Goal: Information Seeking & Learning: Learn about a topic

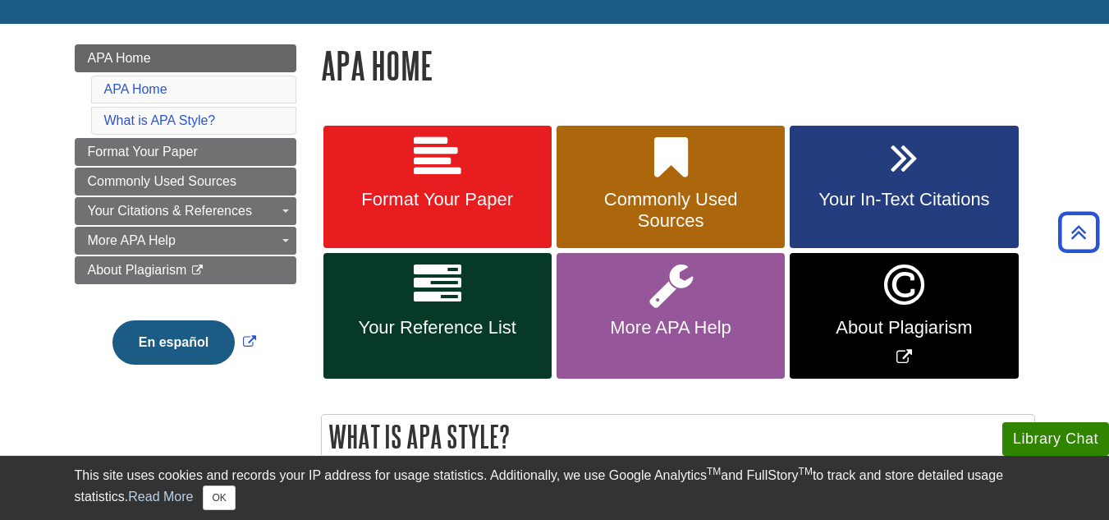
scroll to position [200, 0]
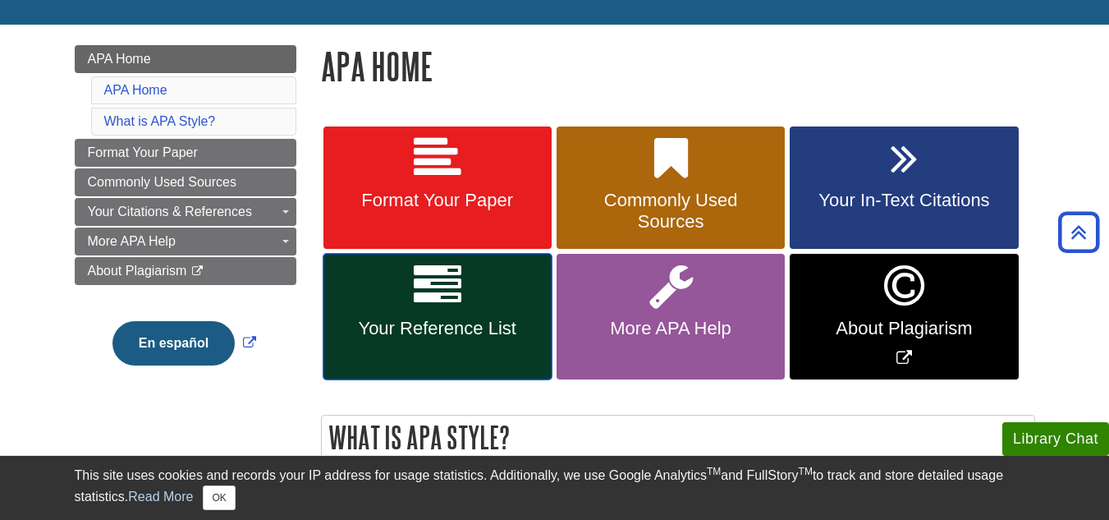
click at [405, 342] on link "Your Reference List" at bounding box center [438, 317] width 228 height 126
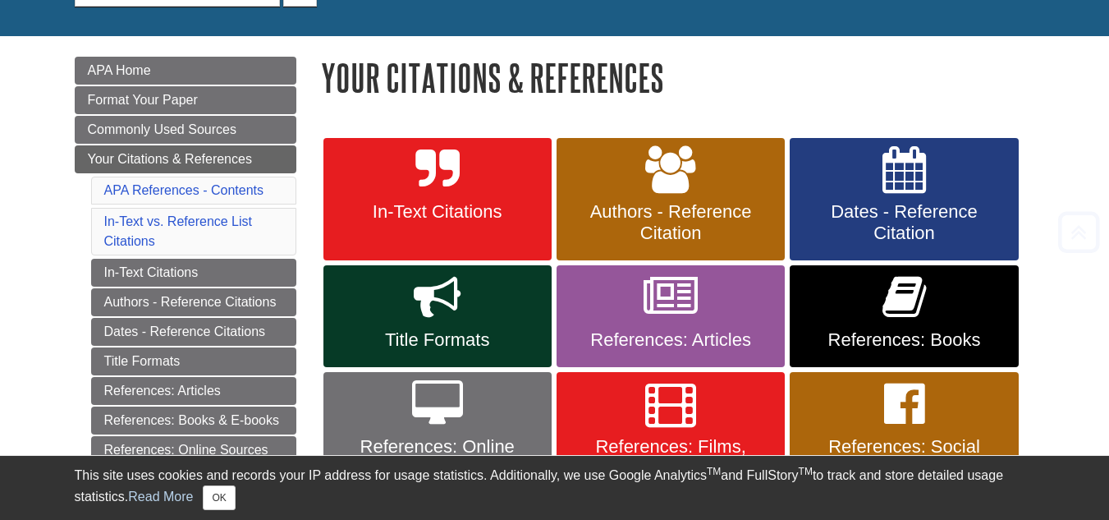
scroll to position [198, 0]
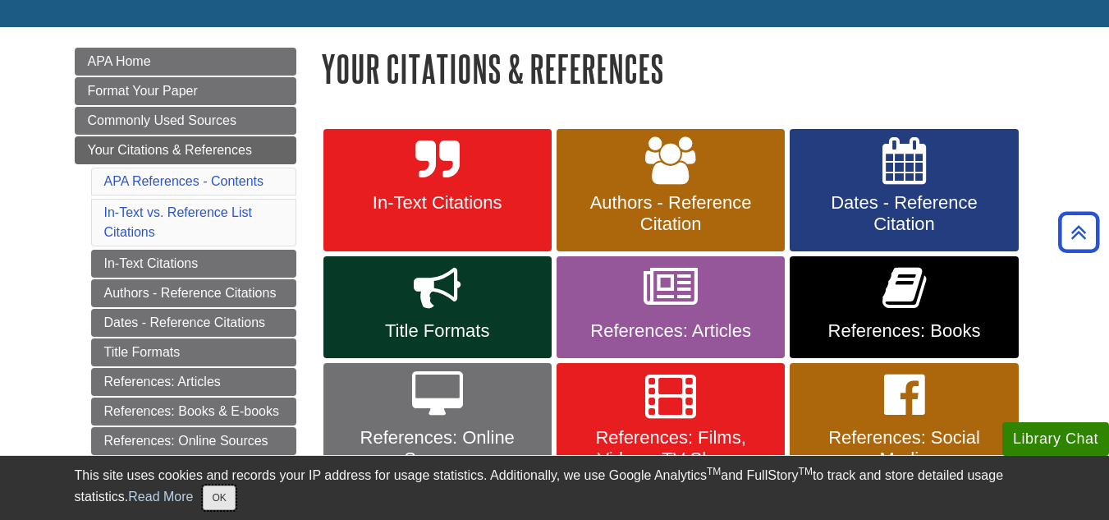
click at [230, 499] on button "OK" at bounding box center [219, 497] width 32 height 25
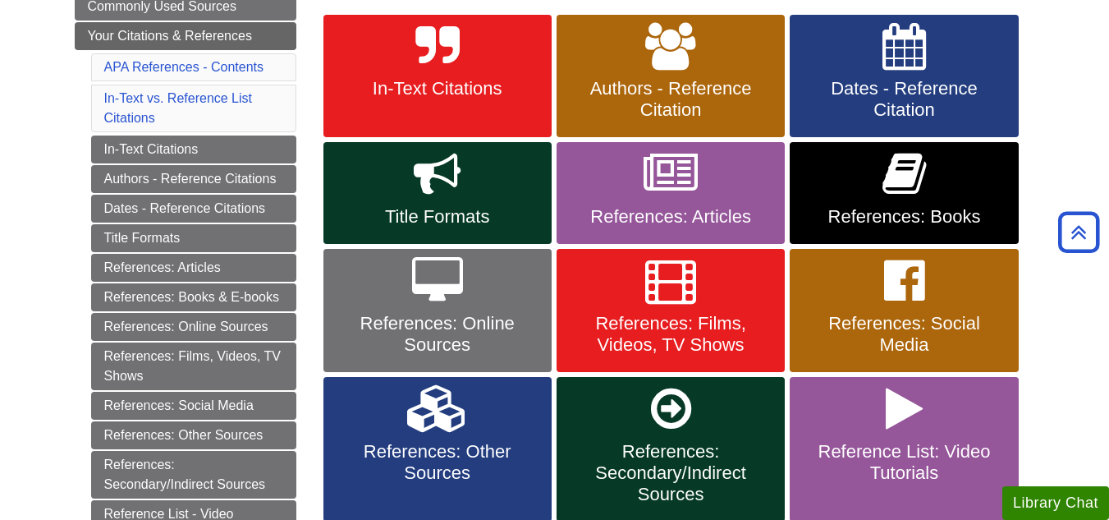
scroll to position [311, 0]
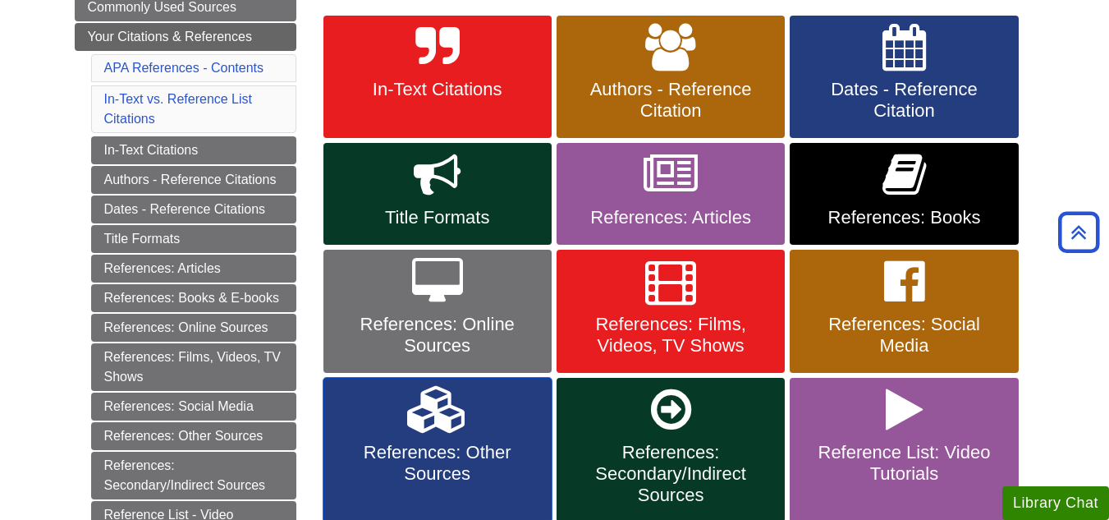
click at [457, 442] on span "References: Other Sources" at bounding box center [438, 463] width 204 height 43
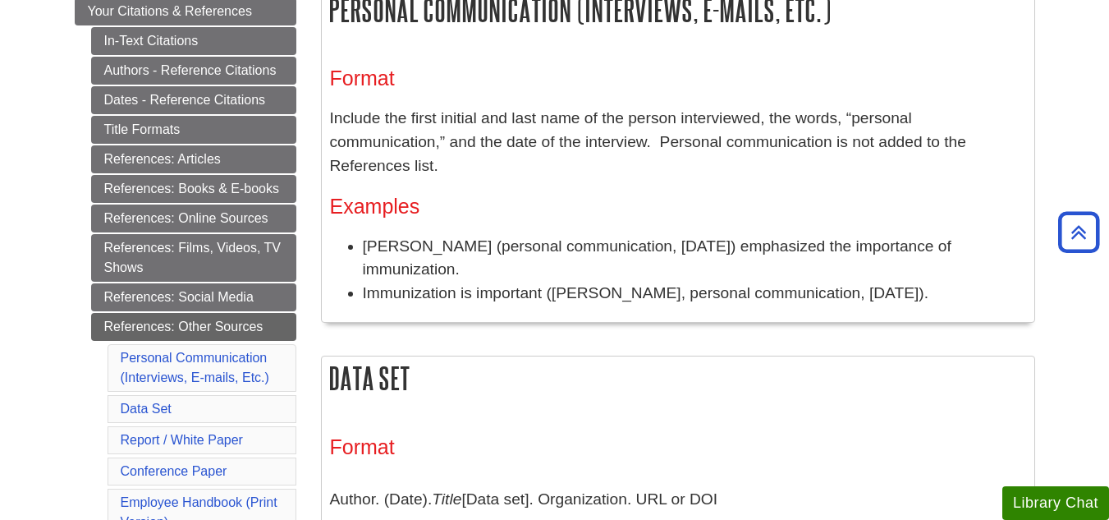
scroll to position [319, 0]
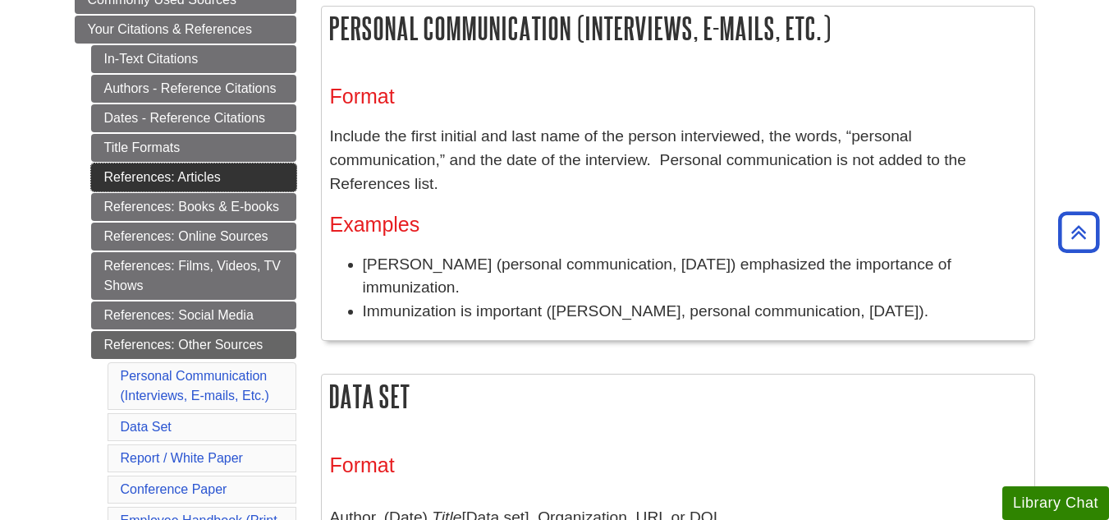
click at [215, 181] on link "References: Articles" at bounding box center [193, 177] width 205 height 28
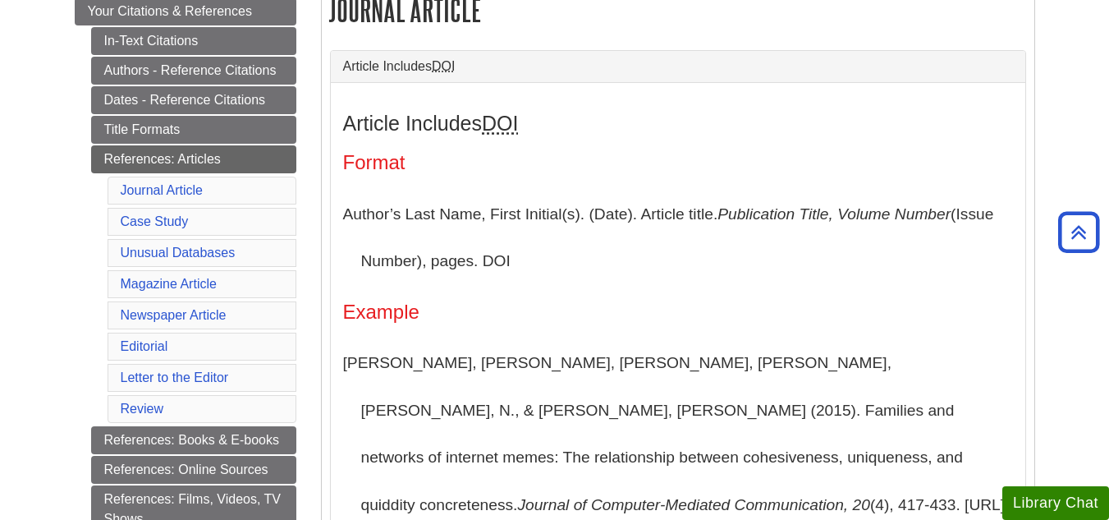
scroll to position [349, 0]
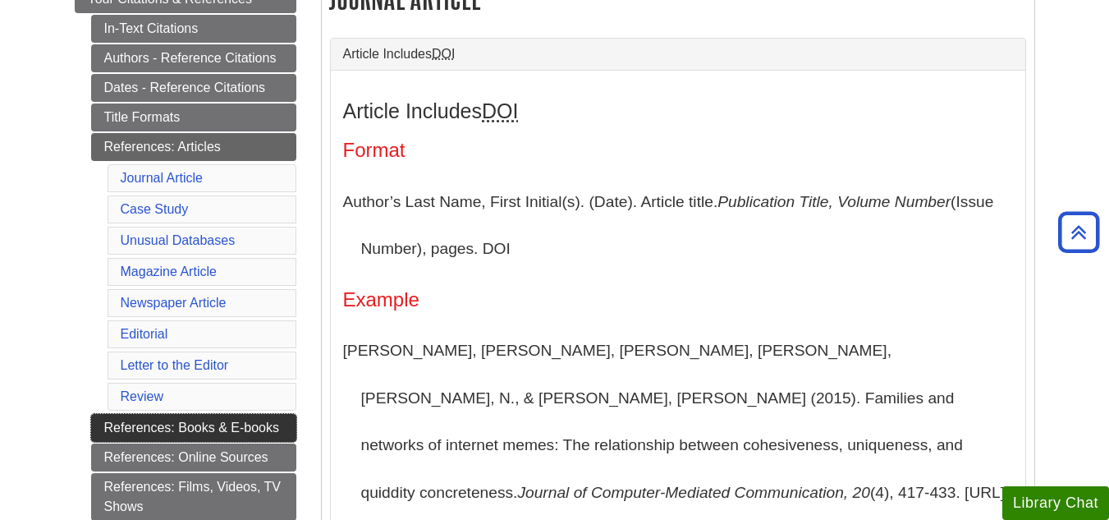
click at [261, 420] on link "References: Books & E-books" at bounding box center [193, 428] width 205 height 28
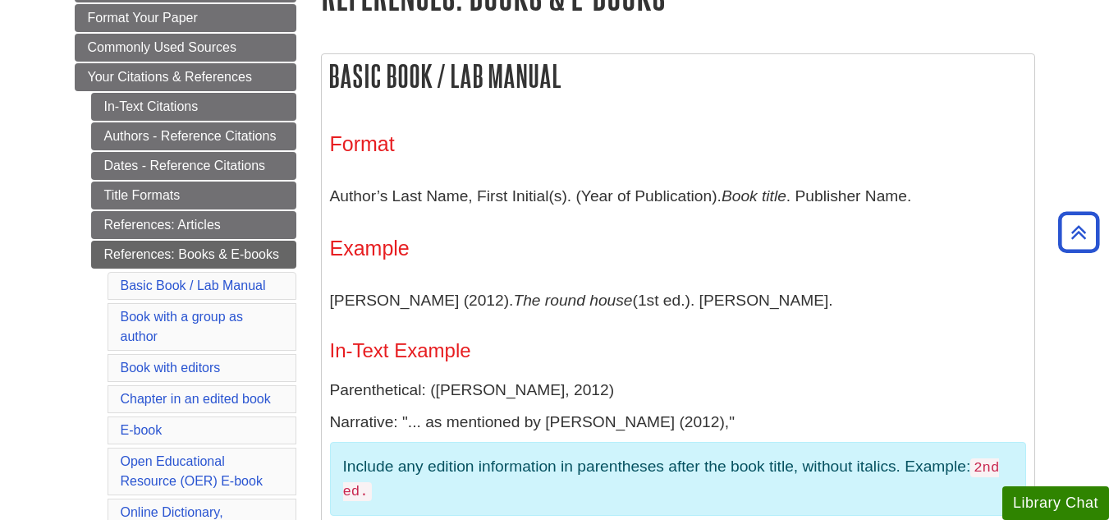
scroll to position [275, 0]
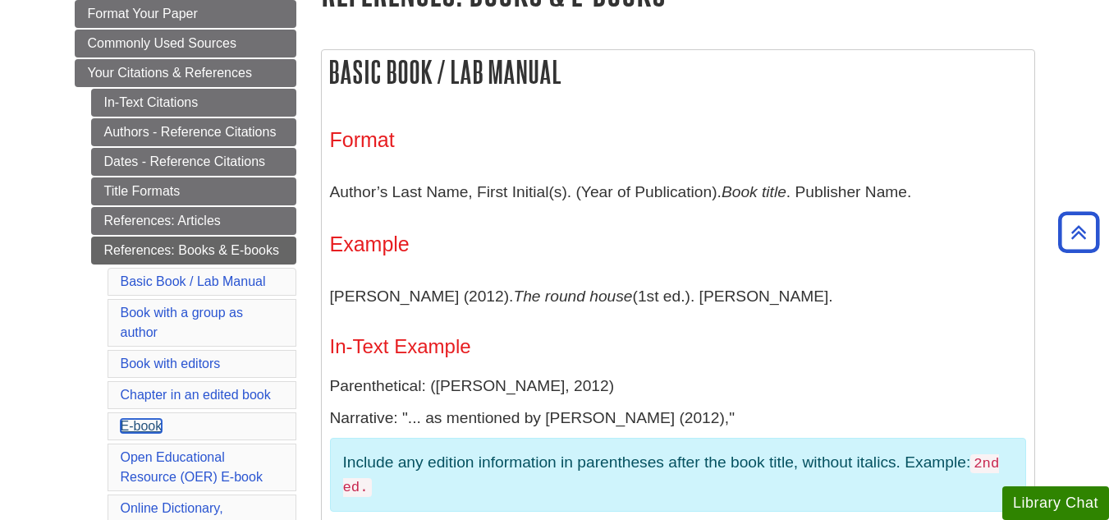
click at [140, 421] on link "E-book" at bounding box center [142, 426] width 42 height 14
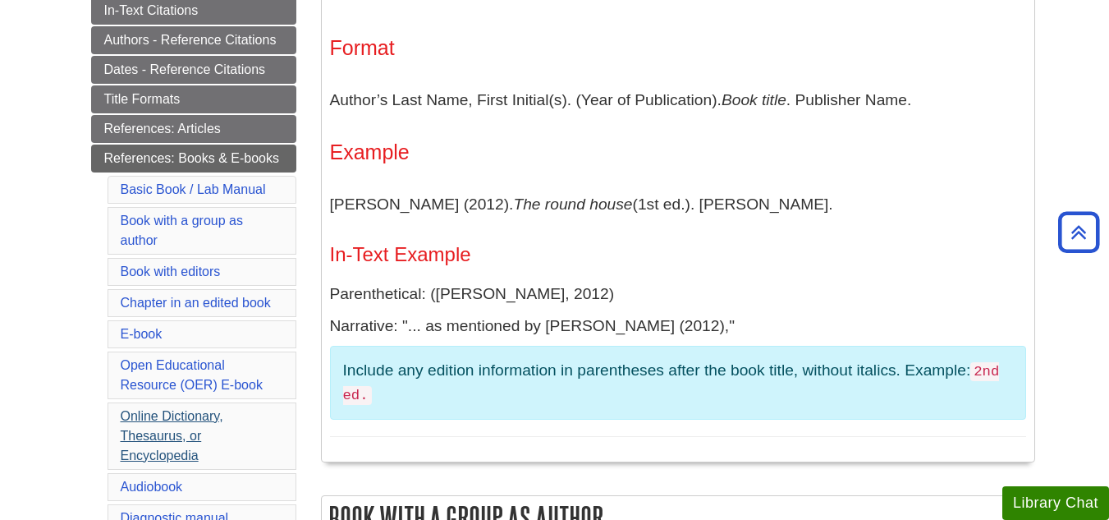
scroll to position [369, 0]
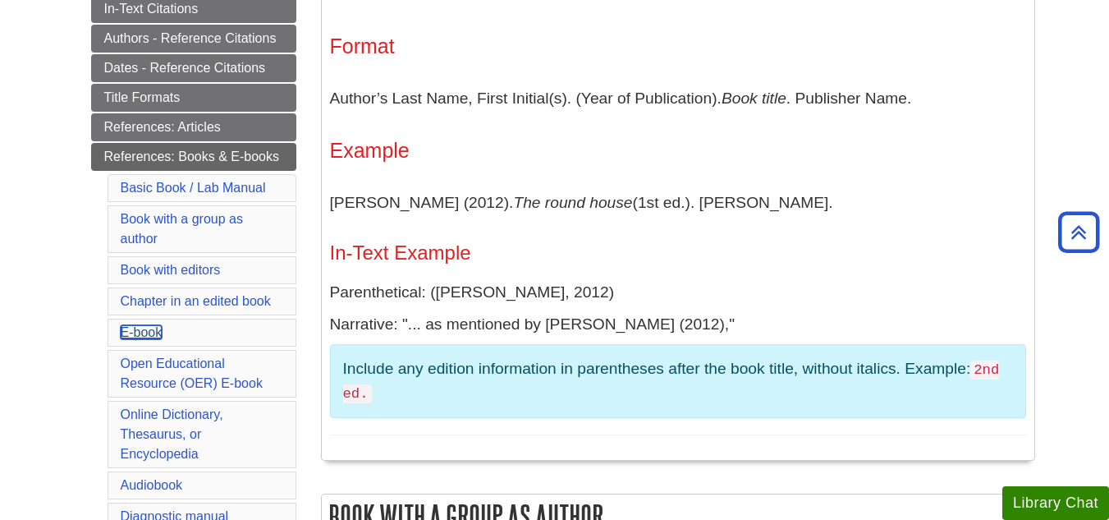
click at [149, 329] on link "E-book" at bounding box center [142, 332] width 42 height 14
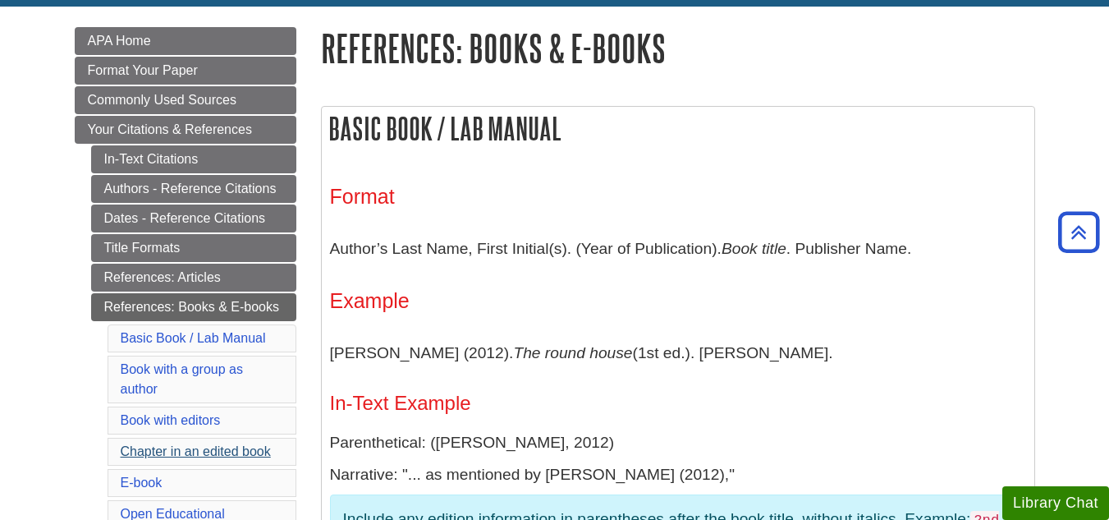
scroll to position [209, 0]
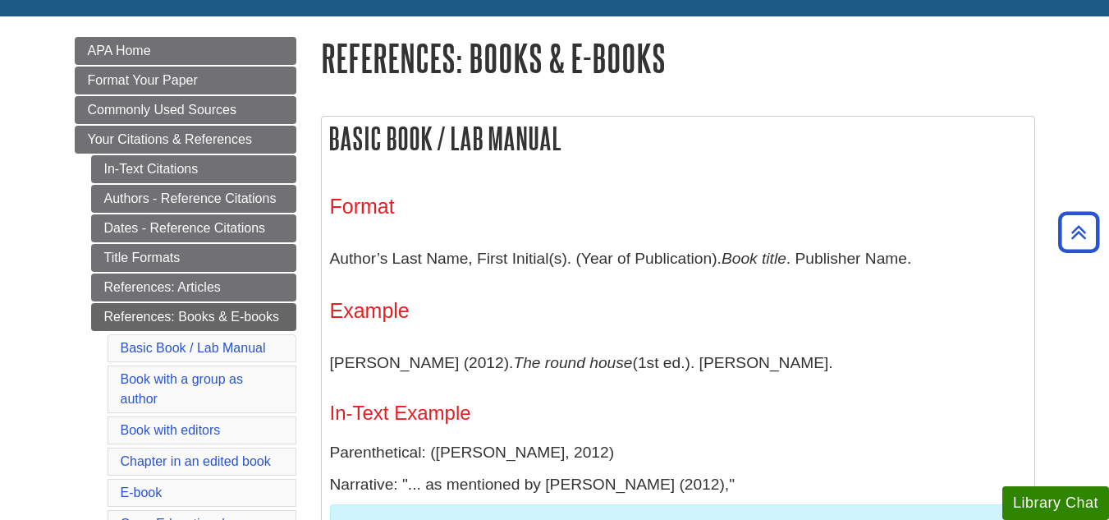
click at [217, 365] on li "Book with a group as author" at bounding box center [202, 389] width 189 height 48
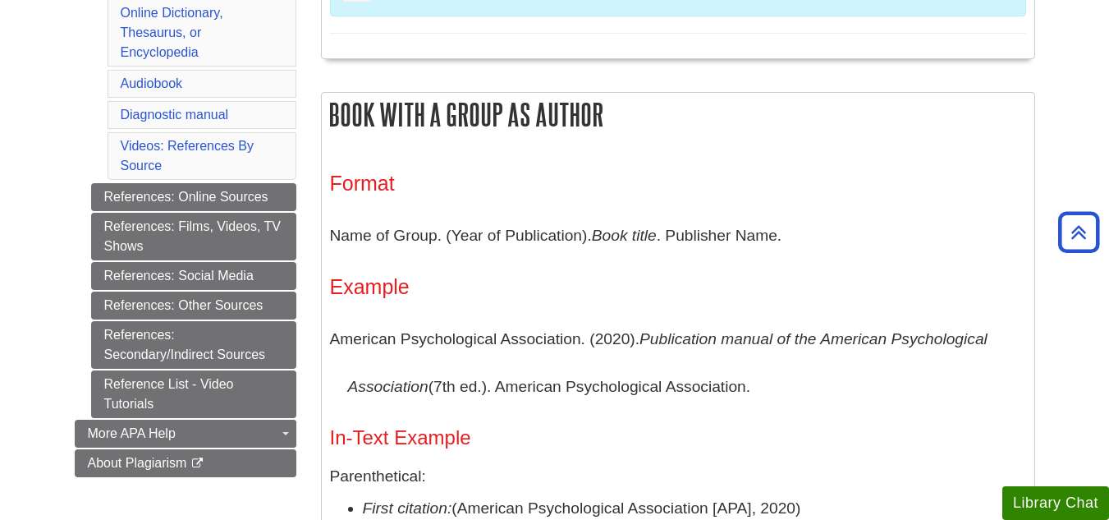
scroll to position [782, 0]
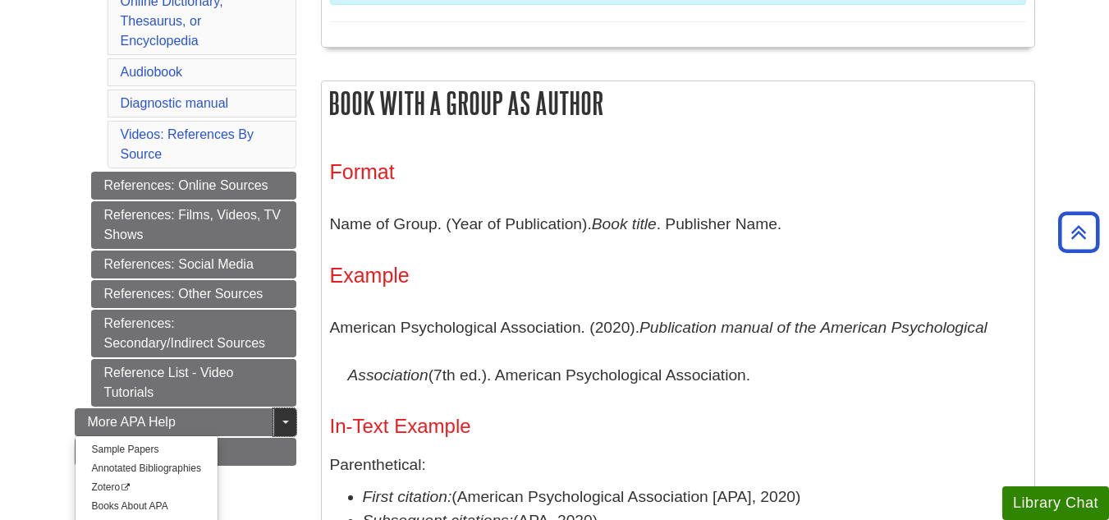
click at [282, 418] on link "Toggle Dropdown" at bounding box center [284, 422] width 23 height 28
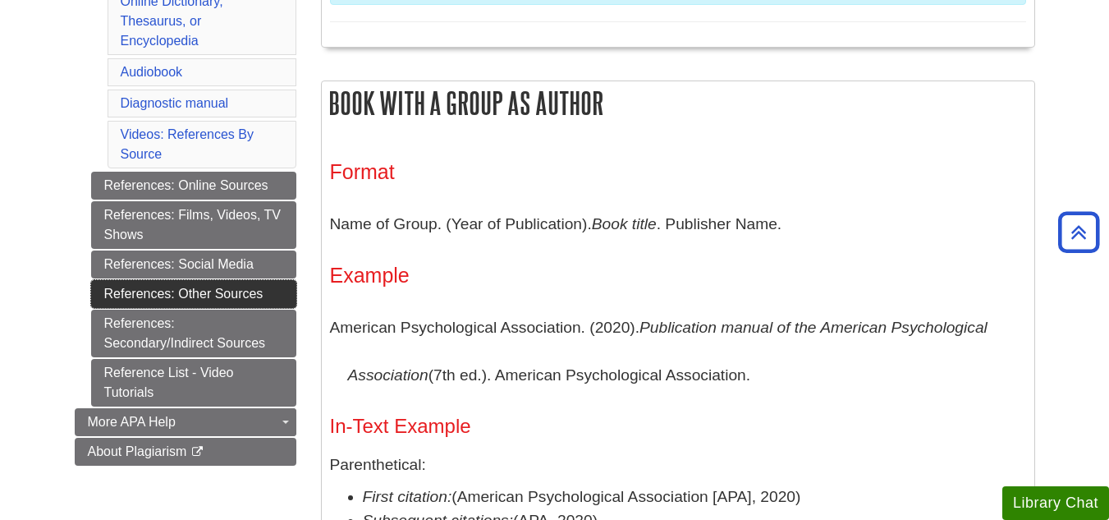
click at [229, 294] on link "References: Other Sources" at bounding box center [193, 294] width 205 height 28
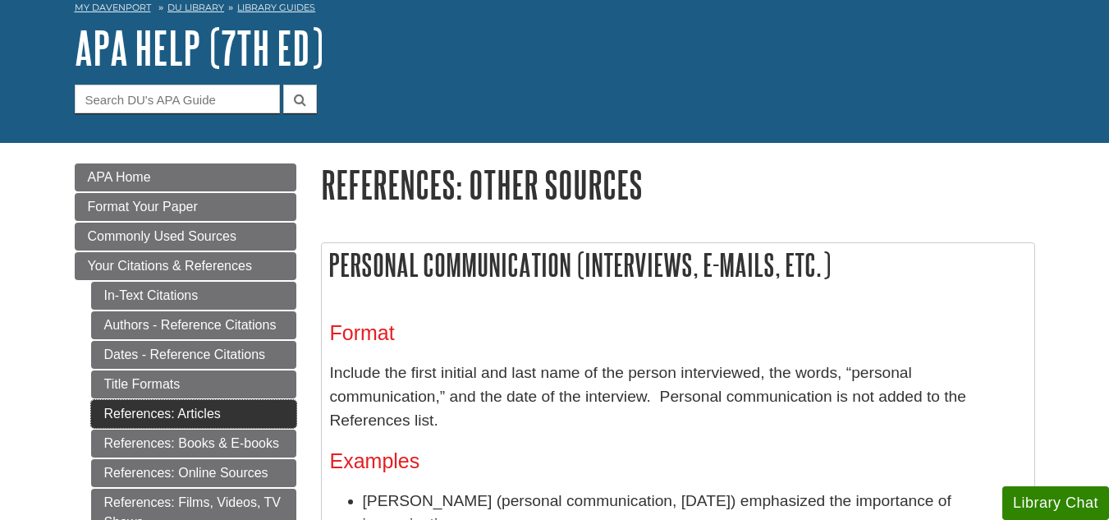
scroll to position [83, 0]
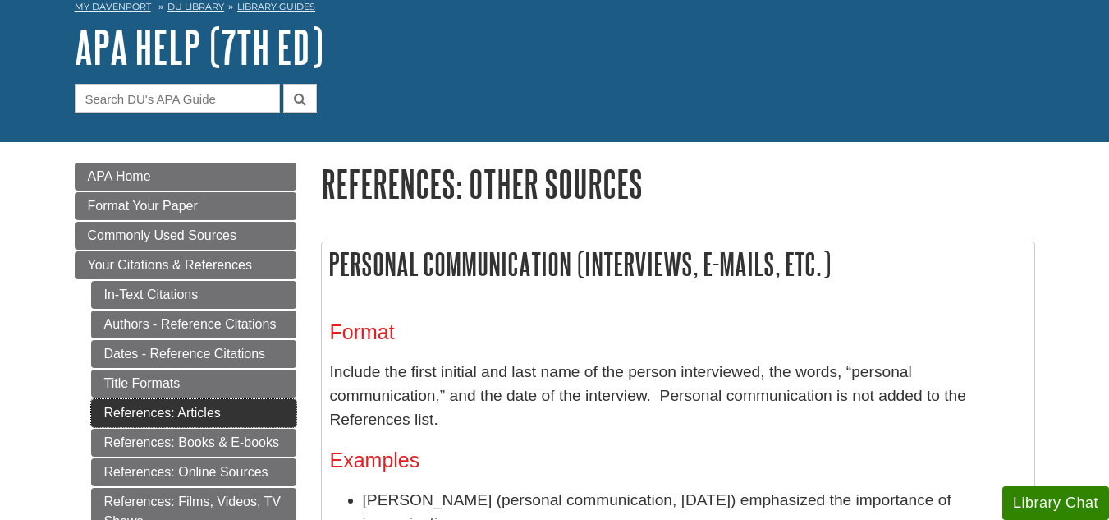
click at [204, 415] on link "References: Articles" at bounding box center [193, 413] width 205 height 28
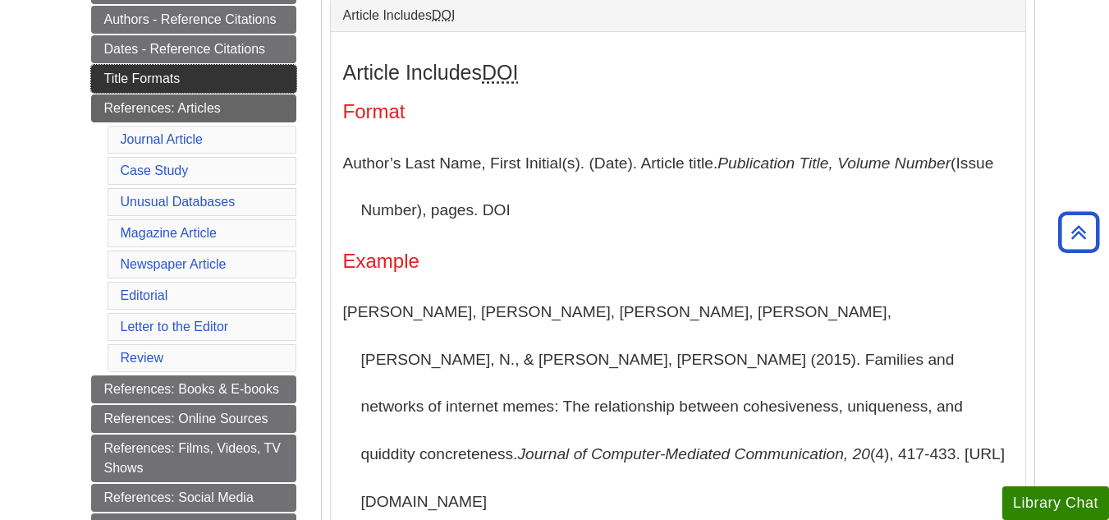
scroll to position [388, 0]
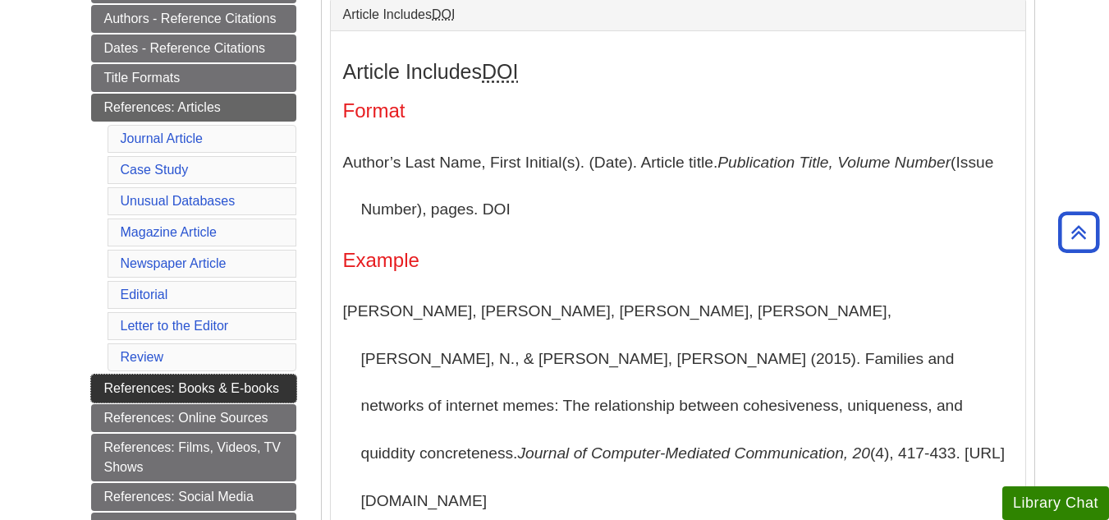
click at [226, 388] on link "References: Books & E-books" at bounding box center [193, 388] width 205 height 28
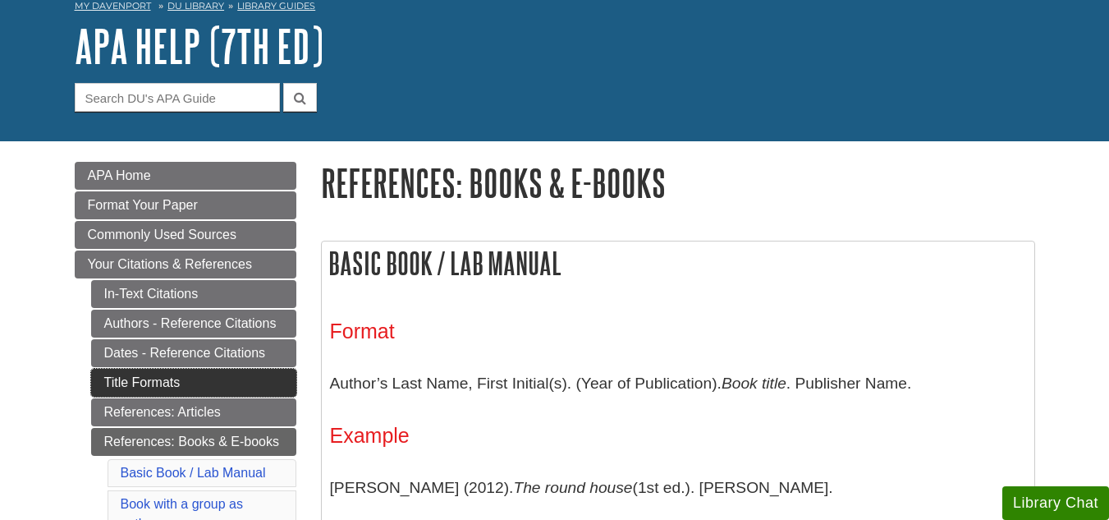
scroll to position [85, 0]
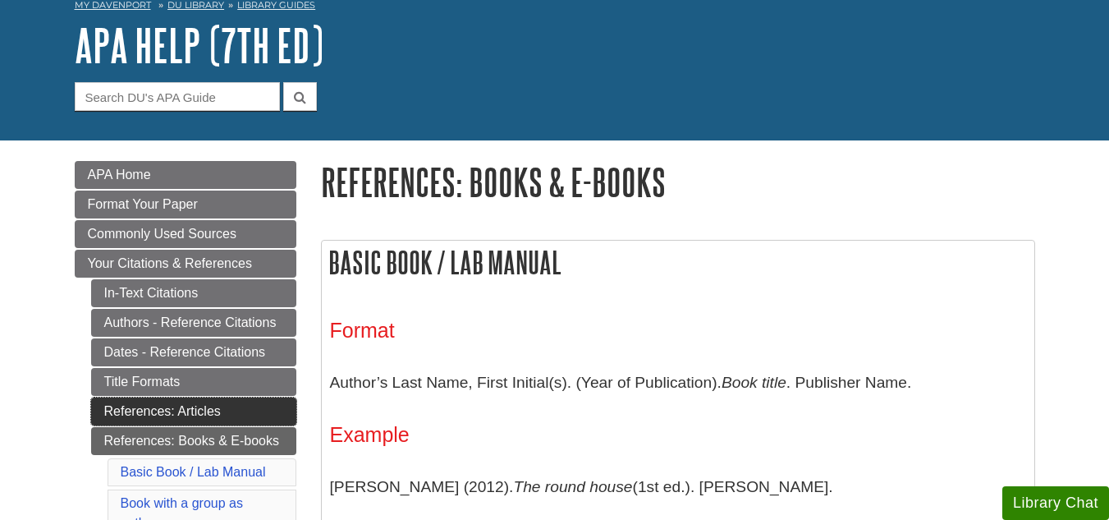
click at [200, 416] on link "References: Articles" at bounding box center [193, 411] width 205 height 28
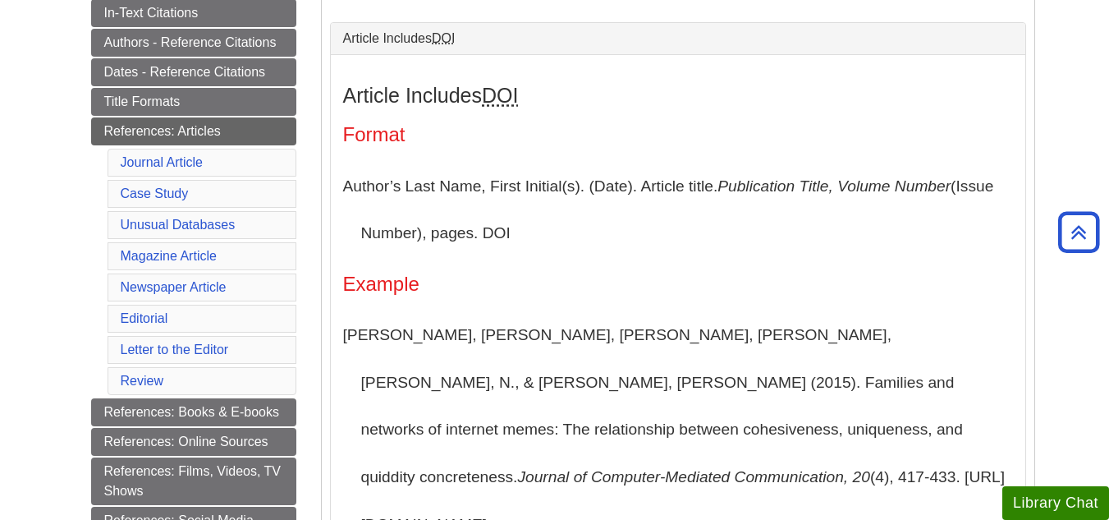
scroll to position [385, 0]
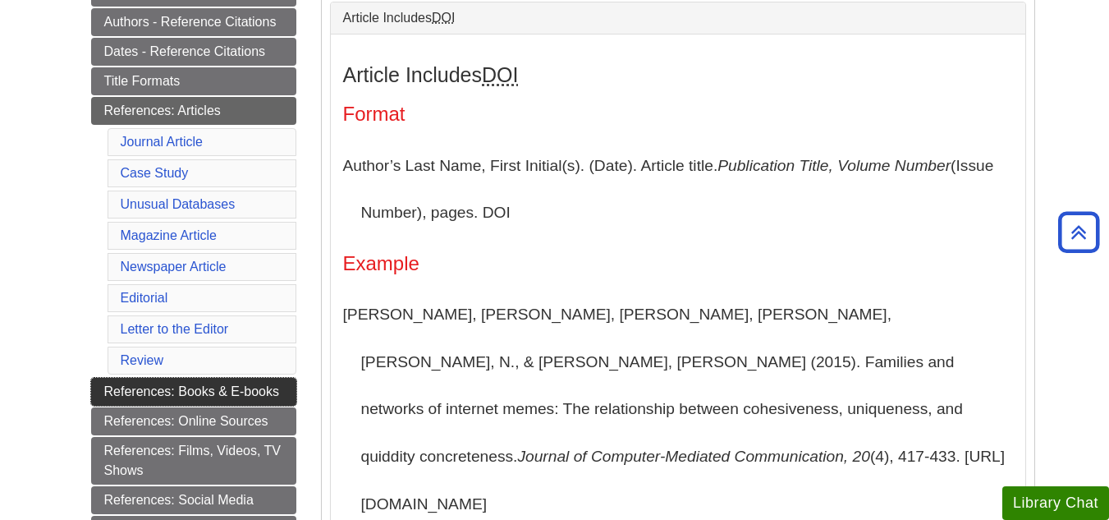
click at [226, 391] on link "References: Books & E-books" at bounding box center [193, 392] width 205 height 28
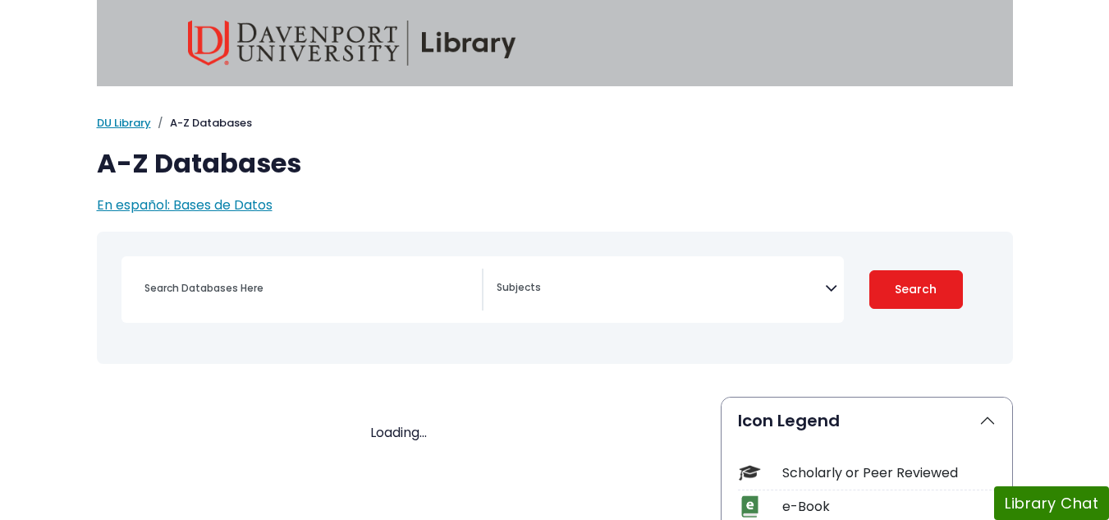
select select "Database Subject Filter"
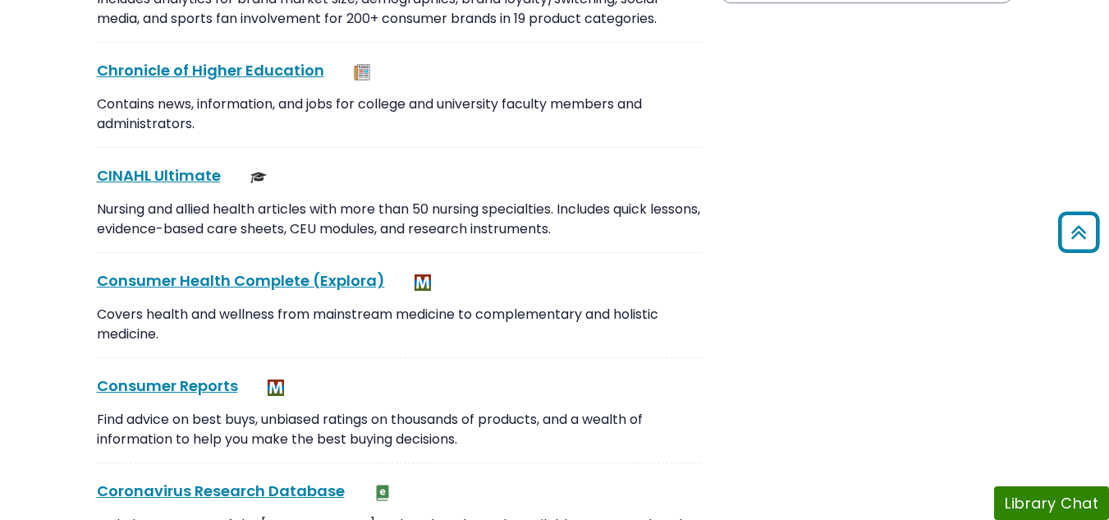
scroll to position [1881, 0]
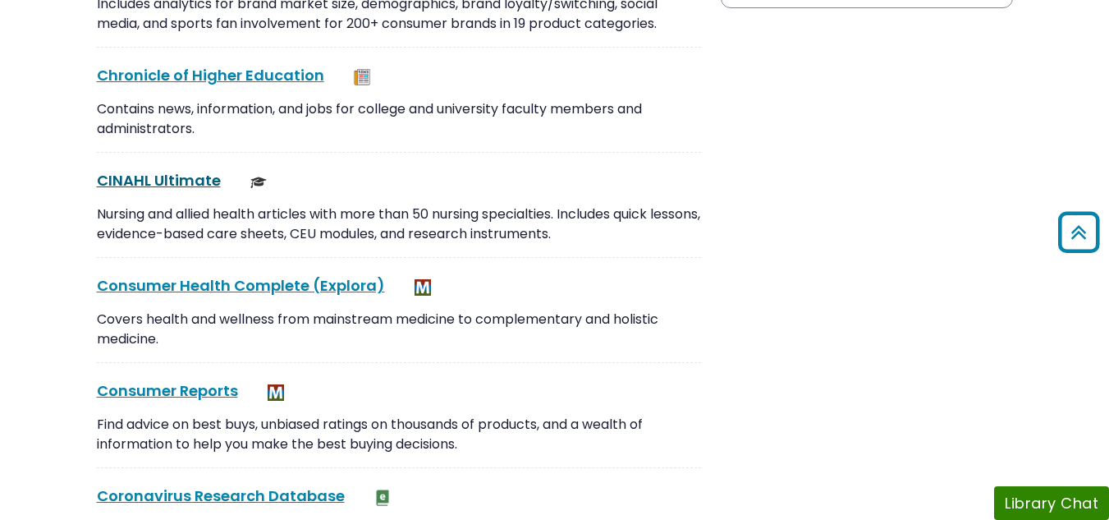
click at [158, 183] on link "CINAHL Ultimate This link opens in a new window" at bounding box center [159, 180] width 124 height 21
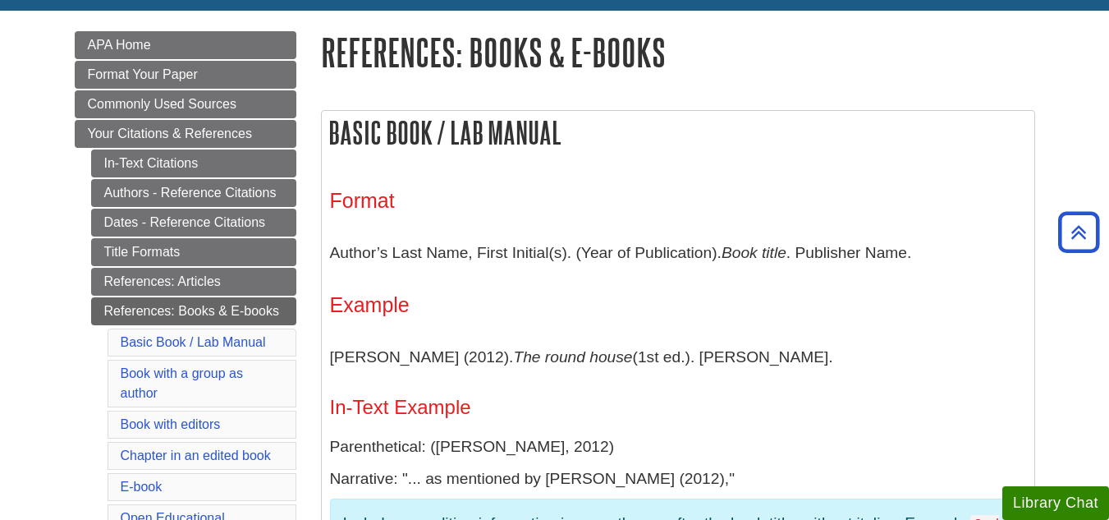
scroll to position [213, 0]
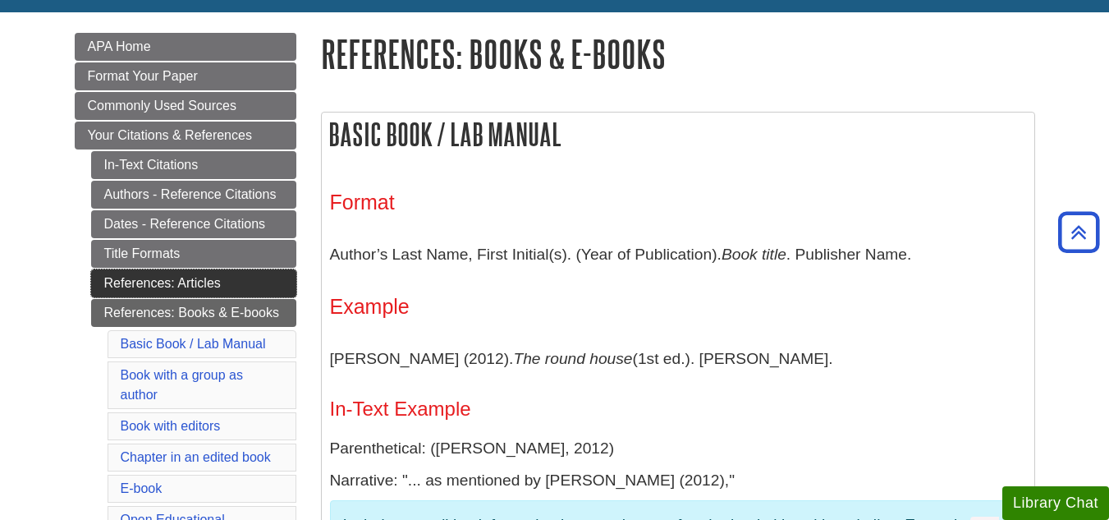
click at [209, 278] on link "References: Articles" at bounding box center [193, 283] width 205 height 28
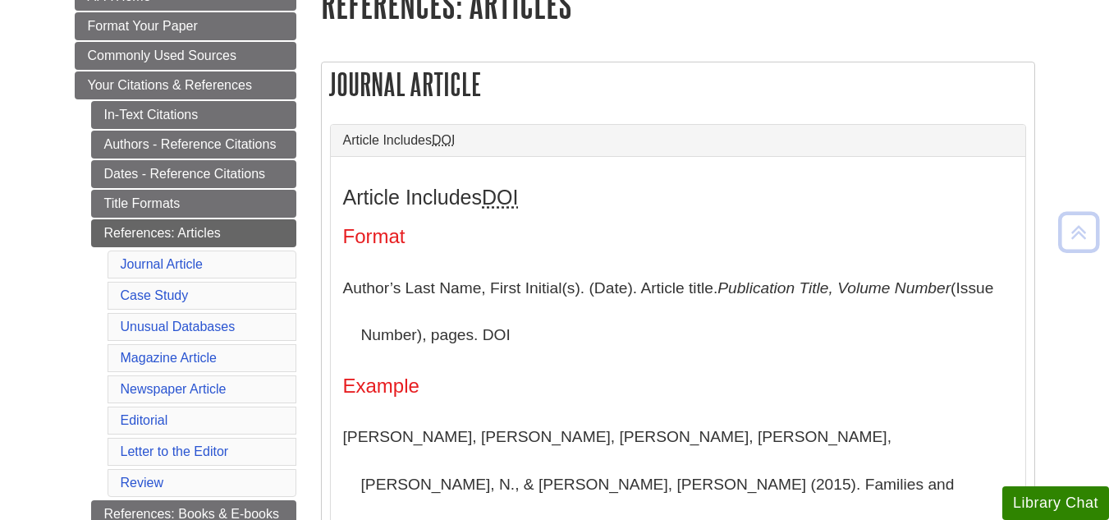
scroll to position [264, 0]
